Goal: Information Seeking & Learning: Learn about a topic

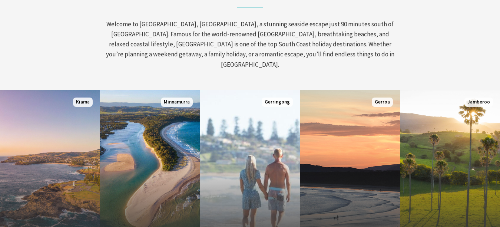
scroll to position [370, 0]
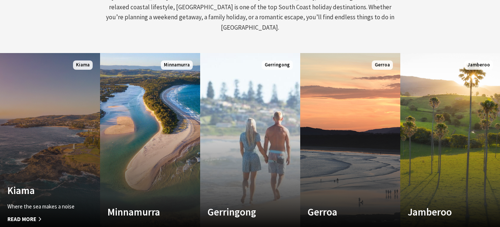
click at [38, 203] on div "Where the sea makes a noise Read More" at bounding box center [42, 212] width 70 height 21
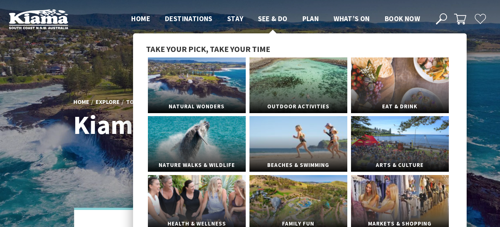
scroll to position [237, 508]
click at [265, 19] on span "See & Do" at bounding box center [272, 18] width 29 height 9
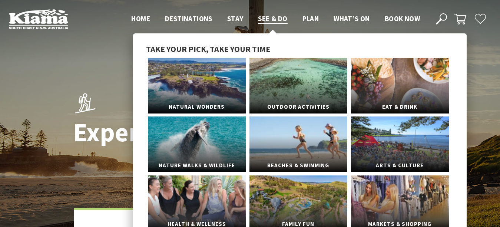
click at [267, 18] on span "See & Do" at bounding box center [272, 18] width 29 height 9
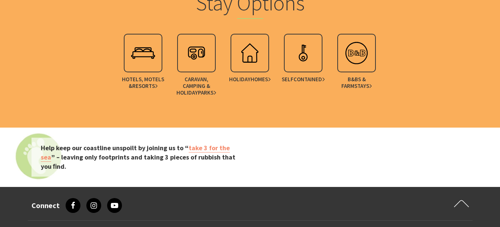
scroll to position [1815, 0]
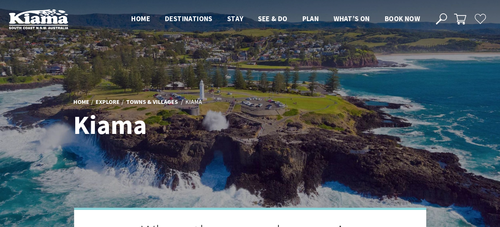
scroll to position [237, 508]
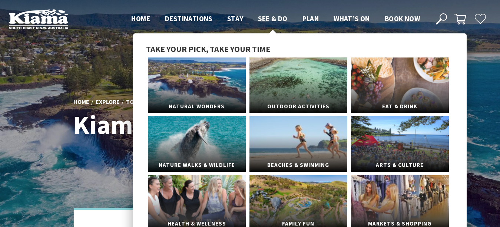
click at [268, 17] on span "See & Do" at bounding box center [272, 18] width 29 height 9
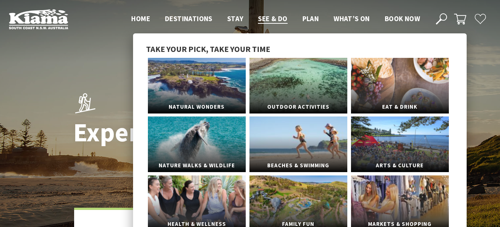
click at [268, 17] on span "See & Do" at bounding box center [272, 18] width 29 height 9
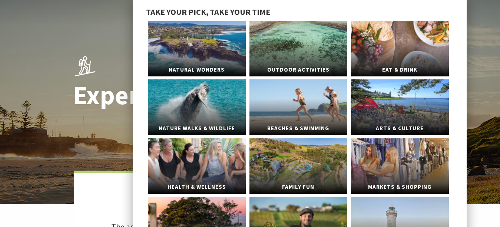
scroll to position [74, 0]
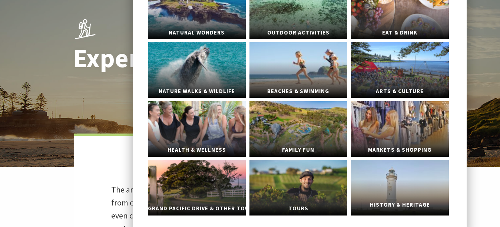
click at [377, 187] on link "History & Heritage" at bounding box center [400, 188] width 98 height 56
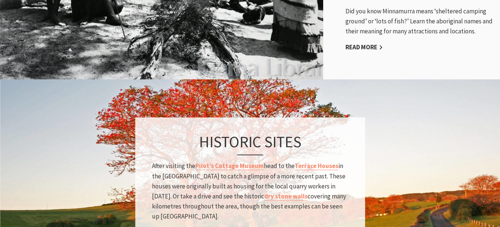
scroll to position [815, 0]
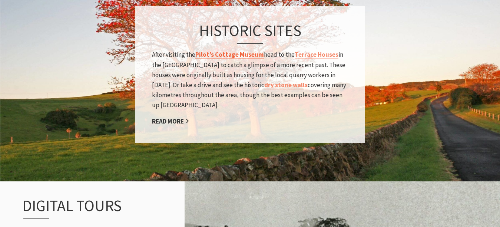
click at [216, 50] on link "Pilot’s Cottage Museum" at bounding box center [229, 54] width 69 height 9
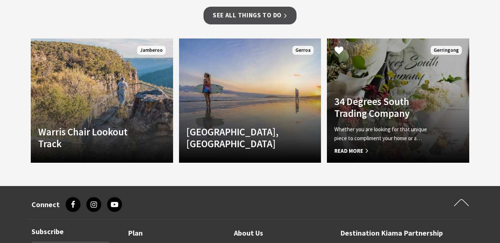
scroll to position [593, 0]
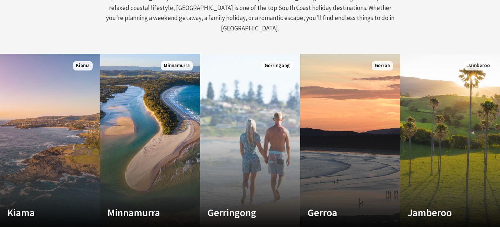
scroll to position [121, 507]
